Goal: Information Seeking & Learning: Find specific page/section

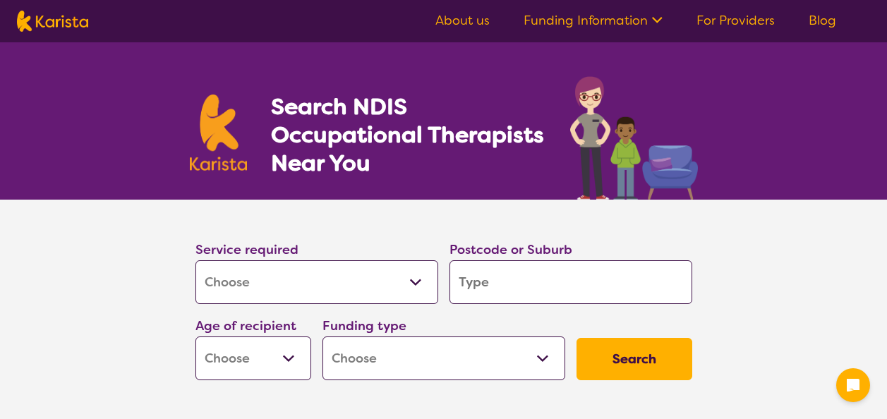
select select "[MEDICAL_DATA]"
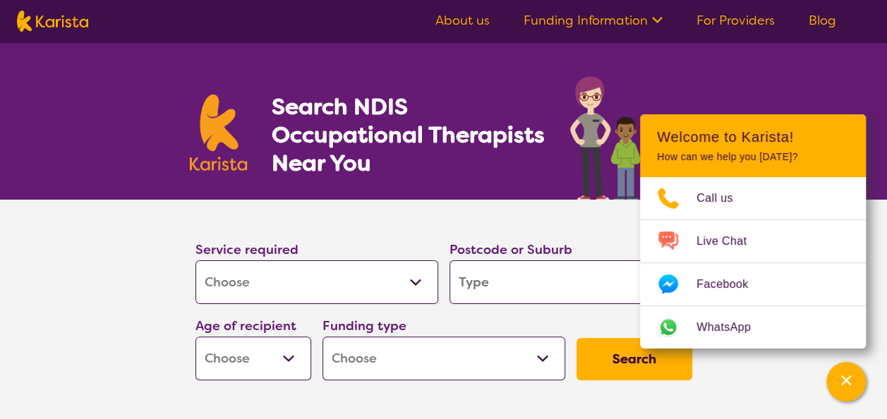
click at [273, 342] on select "Early Childhood - 0 to 9 Child - 10 to 11 Adolescent - 12 to 17 Adult - 18 to 6…" at bounding box center [253, 359] width 116 height 44
click at [152, 351] on section "Service required Allied Health Assistant Assessment ([MEDICAL_DATA] or [MEDICAL…" at bounding box center [443, 313] width 887 height 226
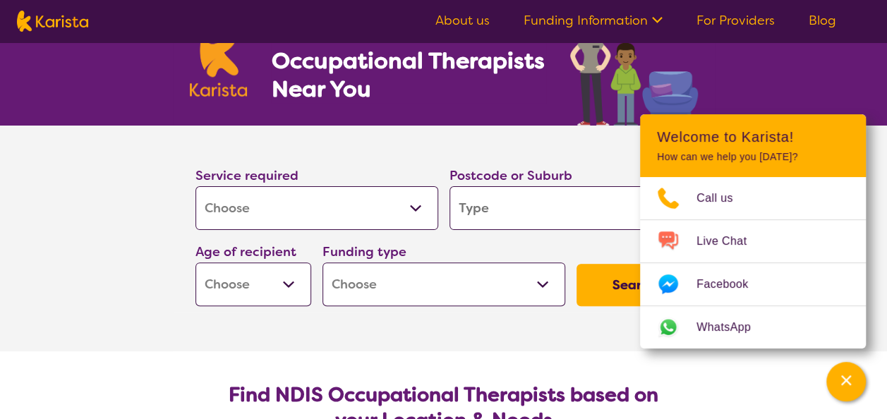
scroll to position [71, 0]
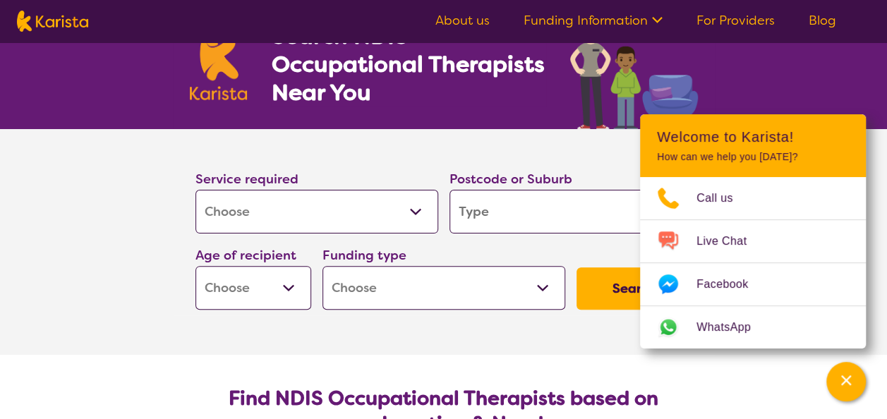
click at [509, 179] on label "Postcode or Suburb" at bounding box center [510, 179] width 123 height 17
click at [507, 209] on input "search" at bounding box center [570, 212] width 243 height 44
type input "b"
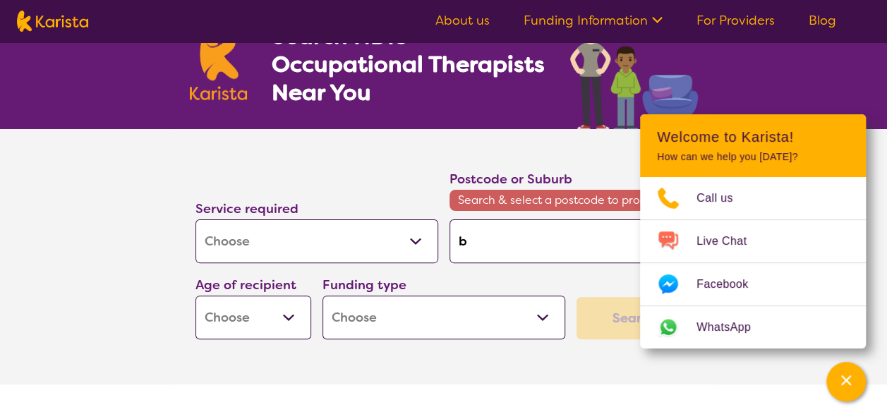
type input "bo"
type input "box"
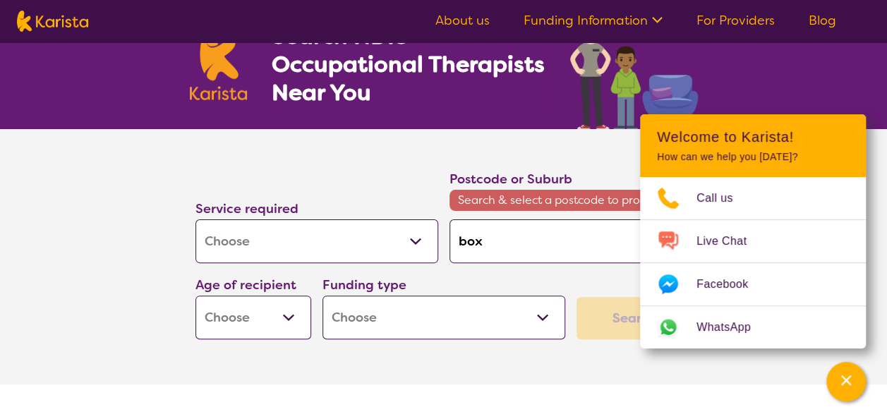
type input "box"
type input "box h"
type input "box hi"
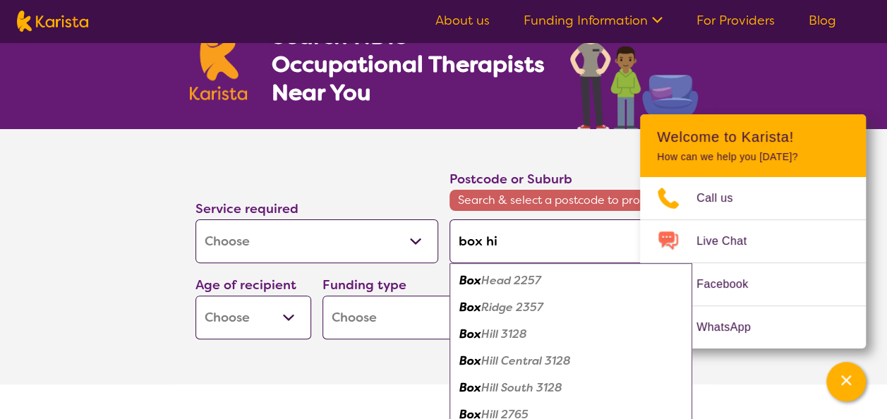
type input "box hil"
type input "box hill"
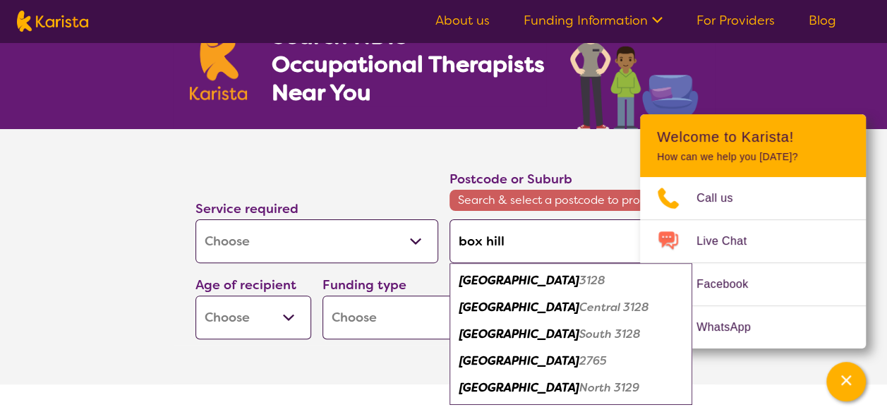
click at [579, 286] on em "3128" at bounding box center [592, 280] width 26 height 15
type input "3128"
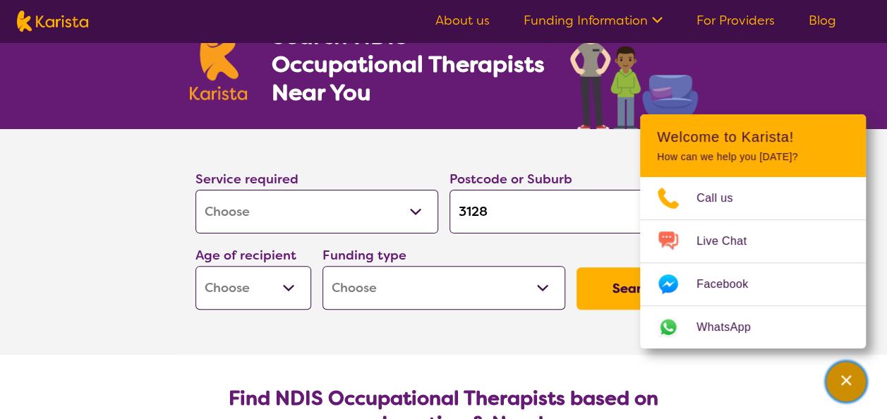
click at [852, 379] on div "Channel Menu" at bounding box center [846, 381] width 28 height 31
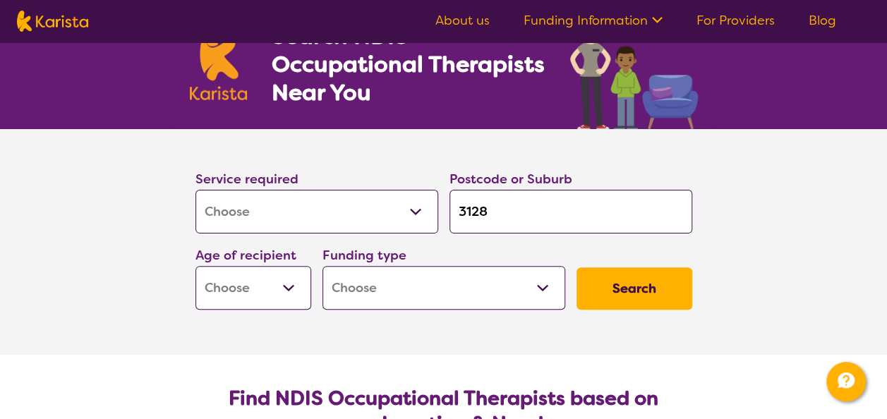
click at [639, 288] on button "Search" at bounding box center [635, 288] width 116 height 42
click at [287, 291] on select "Early Childhood - 0 to 9 Child - 10 to 11 Adolescent - 12 to 17 Adult - 18 to 6…" at bounding box center [253, 288] width 116 height 44
select select "AD"
click at [195, 266] on select "Early Childhood - 0 to 9 Child - 10 to 11 Adolescent - 12 to 17 Adult - 18 to 6…" at bounding box center [253, 288] width 116 height 44
select select "AD"
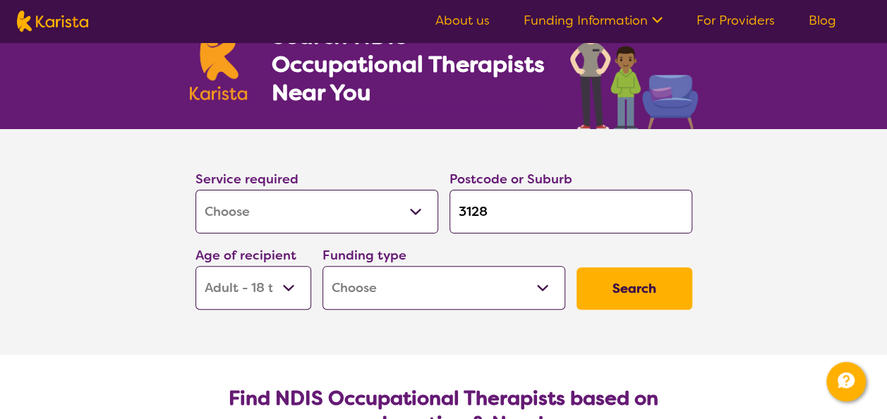
click at [412, 296] on select "Home Care Package (HCP) National Disability Insurance Scheme (NDIS) I don't know" at bounding box center [443, 288] width 243 height 44
select select "NDIS"
click at [322, 266] on select "Home Care Package (HCP) National Disability Insurance Scheme (NDIS) I don't know" at bounding box center [443, 288] width 243 height 44
select select "NDIS"
click at [594, 300] on button "Search" at bounding box center [635, 288] width 116 height 42
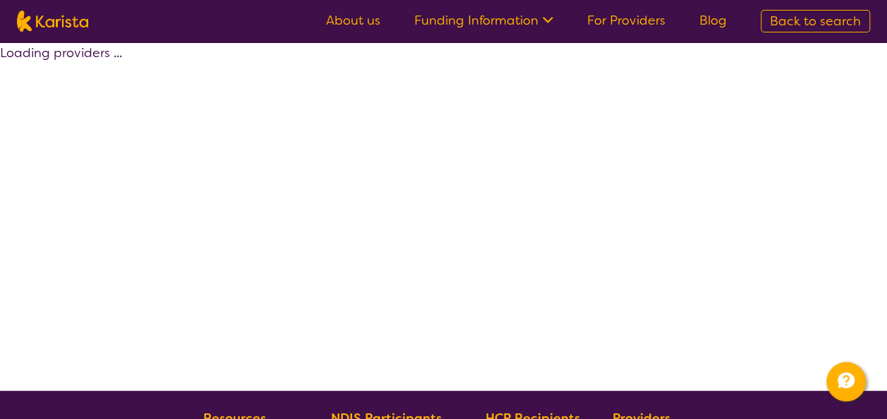
select select "by_score"
